Goal: Task Accomplishment & Management: Manage account settings

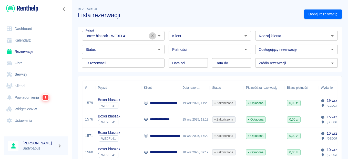
click at [150, 38] on icon "Wyczyść" at bounding box center [152, 35] width 5 height 5
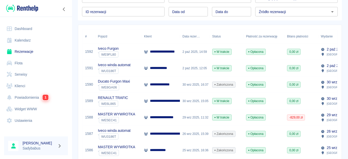
scroll to position [77, 0]
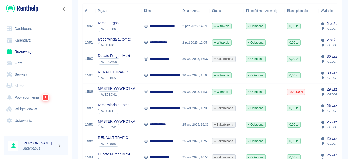
click at [119, 90] on p "MASTER WYWROTKA" at bounding box center [116, 88] width 37 height 5
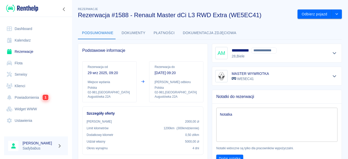
click at [140, 33] on button "Dokumenty" at bounding box center [134, 33] width 32 height 12
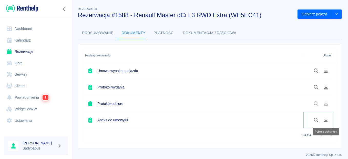
click at [325, 120] on icon "Pobierz dokument" at bounding box center [326, 120] width 5 height 5
click at [335, 15] on icon "drop-down" at bounding box center [337, 13] width 4 height 3
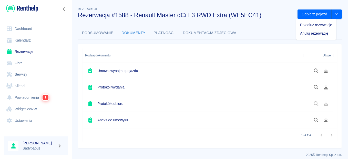
click at [319, 26] on li "Przedłuż rezerwację" at bounding box center [316, 25] width 40 height 8
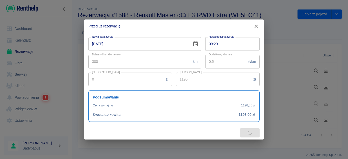
type input "1560"
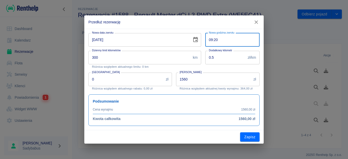
drag, startPoint x: 242, startPoint y: 41, endPoint x: 195, endPoint y: 41, distance: 46.6
click at [195, 41] on div "Nowa data zwrotu [DATE] Nowa data zwrotu Nowa godzina zwrotu 09:20 Nowa godzina…" at bounding box center [171, 77] width 175 height 97
drag, startPoint x: 212, startPoint y: 40, endPoint x: 208, endPoint y: 40, distance: 4.6
click at [208, 40] on input "09:20" at bounding box center [230, 40] width 51 height 14
type input "15:20"
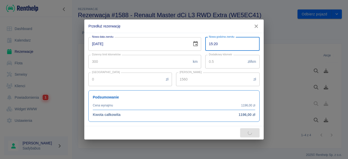
type input "1950"
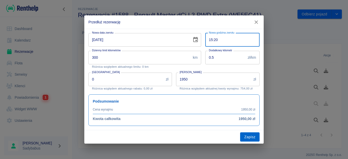
type input "15:20"
click at [245, 138] on button "Zapisz" at bounding box center [249, 136] width 19 height 9
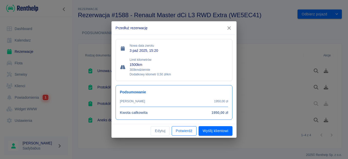
click at [174, 131] on button "Potwierdź" at bounding box center [184, 130] width 25 height 9
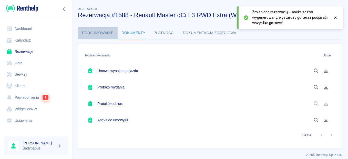
click at [101, 33] on button "Podsumowanie" at bounding box center [98, 33] width 40 height 12
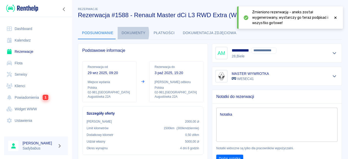
click at [123, 34] on button "Dokumenty" at bounding box center [134, 33] width 32 height 12
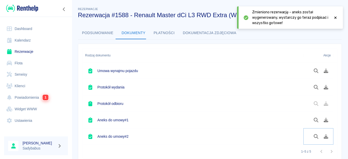
click at [325, 138] on icon "Pobierz dokument" at bounding box center [326, 136] width 5 height 5
